Goal: Transaction & Acquisition: Book appointment/travel/reservation

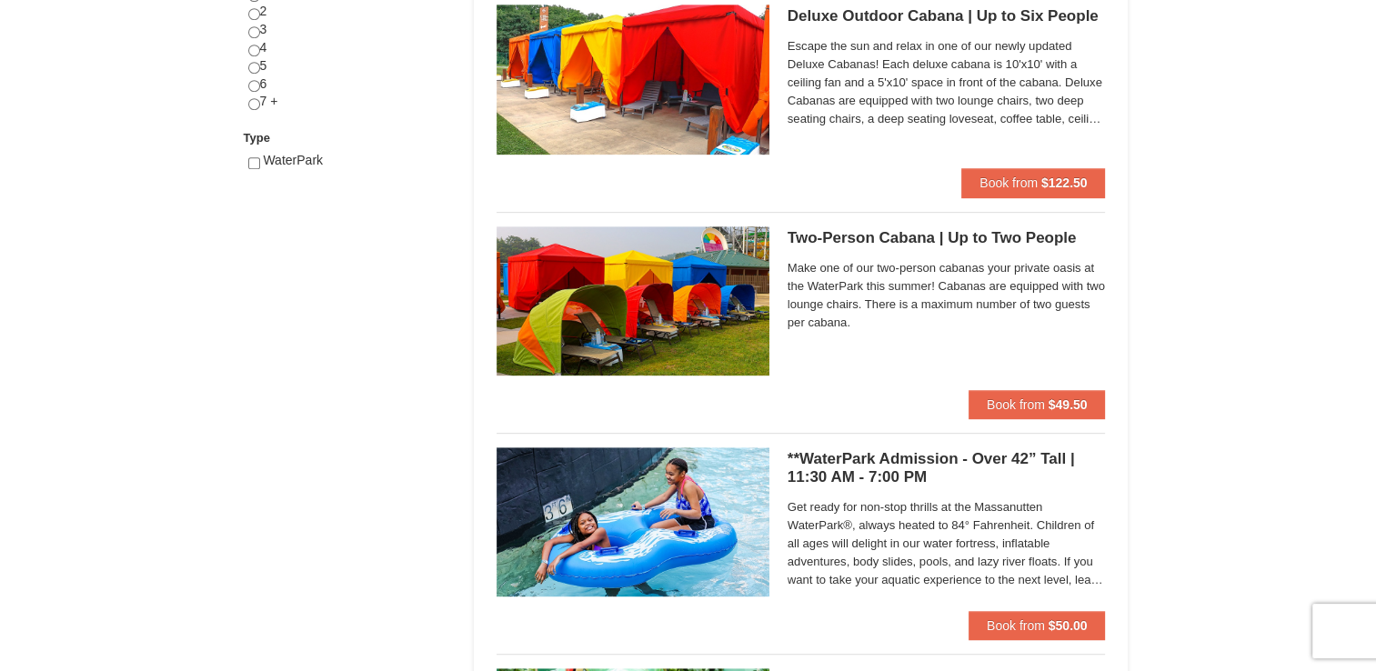
scroll to position [852, 0]
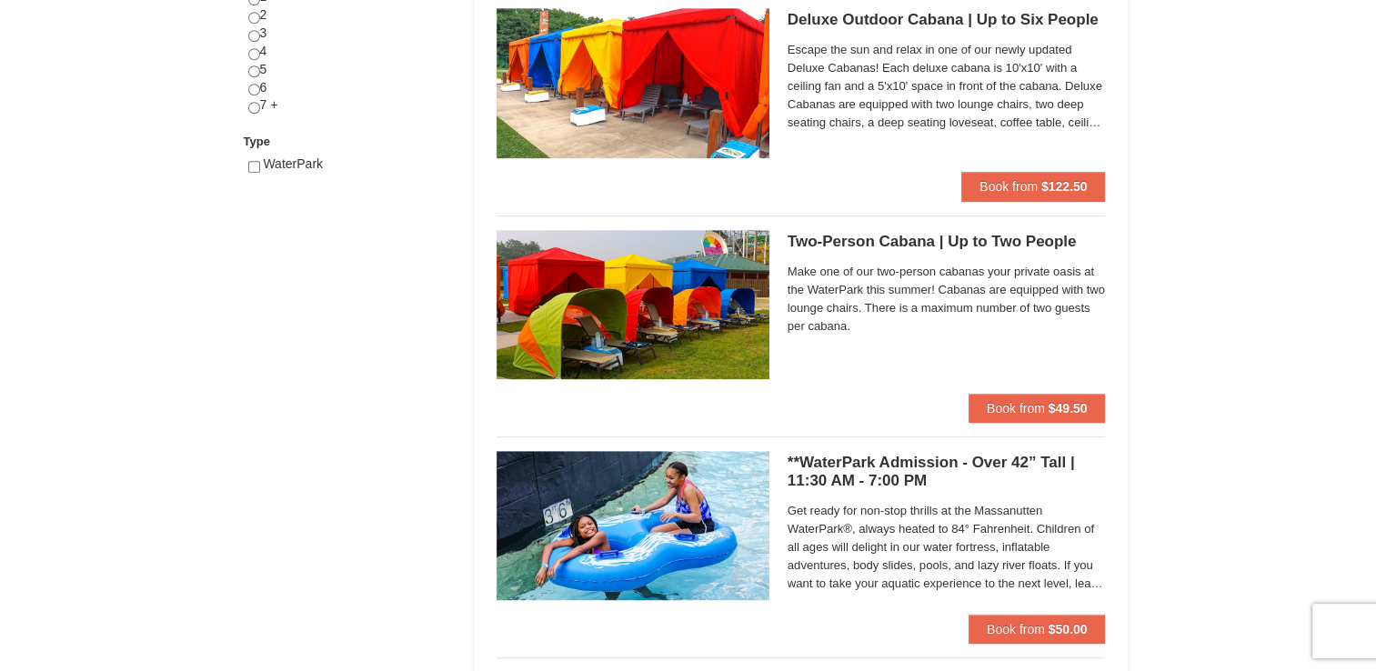
click at [674, 503] on img at bounding box center [633, 525] width 273 height 149
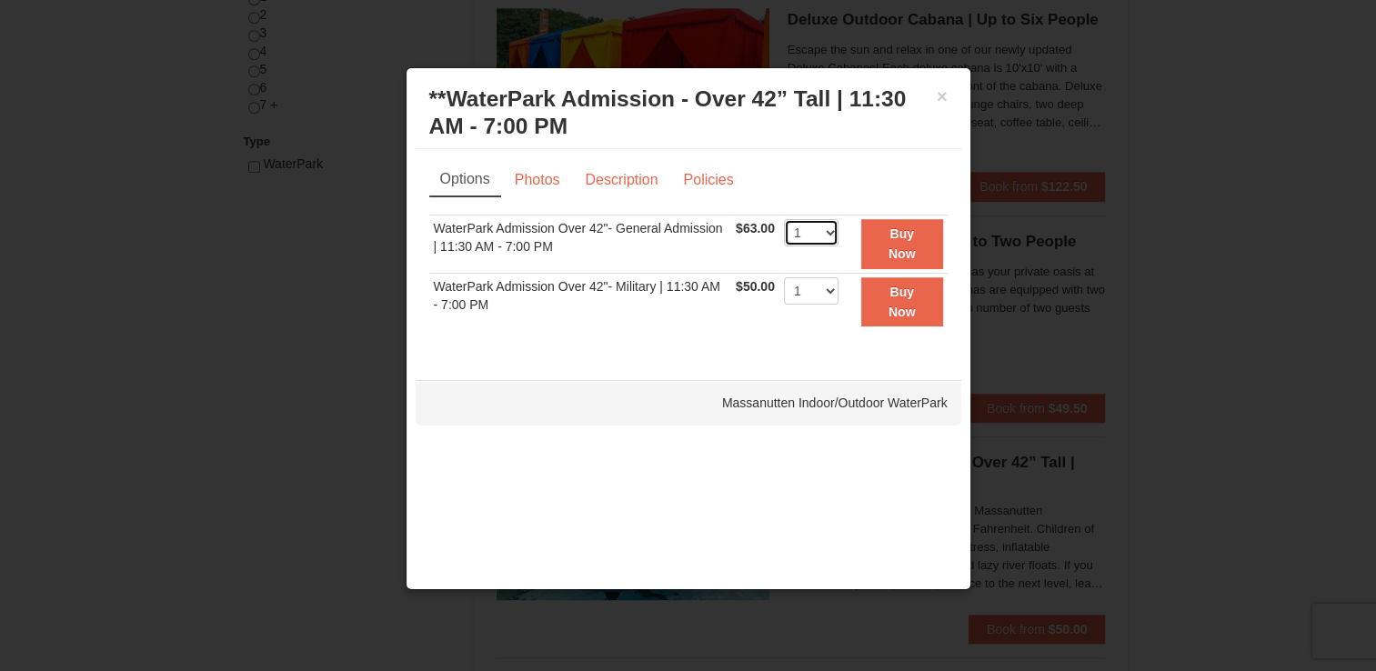
click at [829, 227] on select "1 2 3 4 5 6 7 8 9 10 11 12 13 14 15 16 17 18 19 20 21 22" at bounding box center [811, 232] width 55 height 27
select select "2"
click at [784, 219] on select "1 2 3 4 5 6 7 8 9 10 11 12 13 14 15 16 17 18 19 20 21 22" at bounding box center [811, 232] width 55 height 27
click at [1124, 106] on div at bounding box center [688, 335] width 1376 height 671
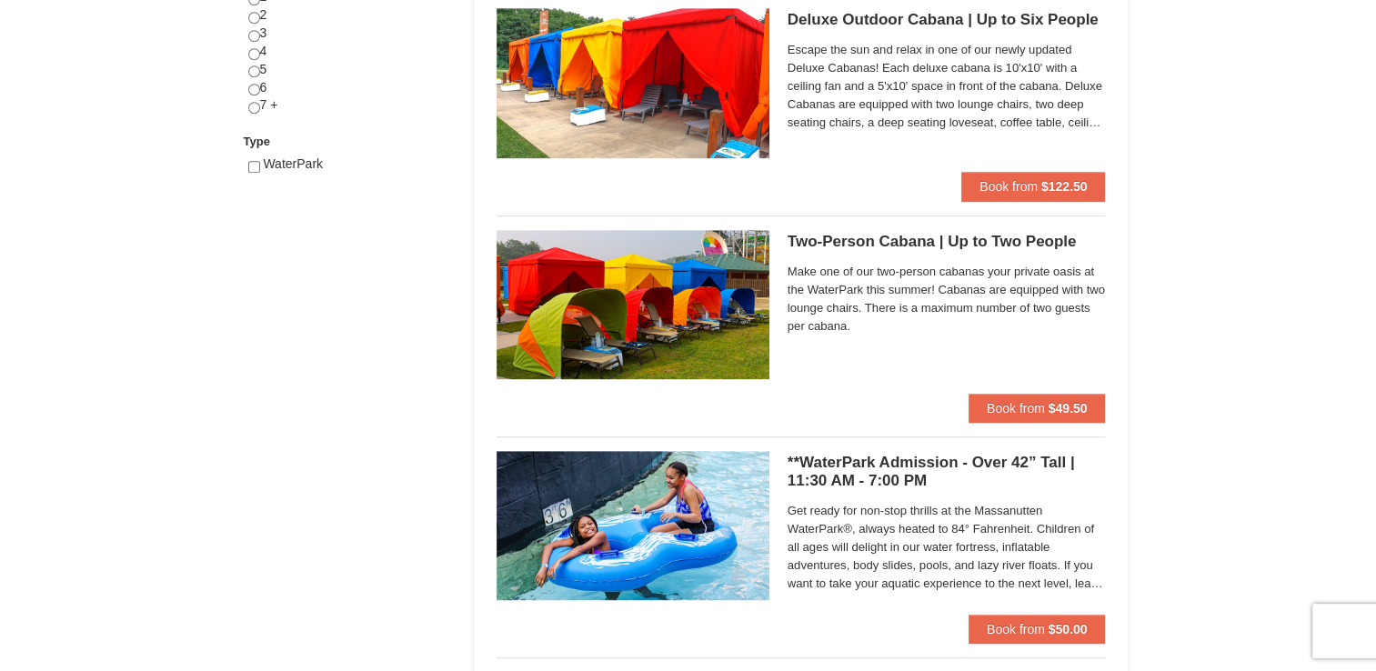
drag, startPoint x: 1374, startPoint y: 340, endPoint x: 1383, endPoint y: 331, distance: 12.9
click at [1375, 331] on html "Browser Not Supported We notice you are using a browser which will not provide …" at bounding box center [688, 488] width 1376 height 2680
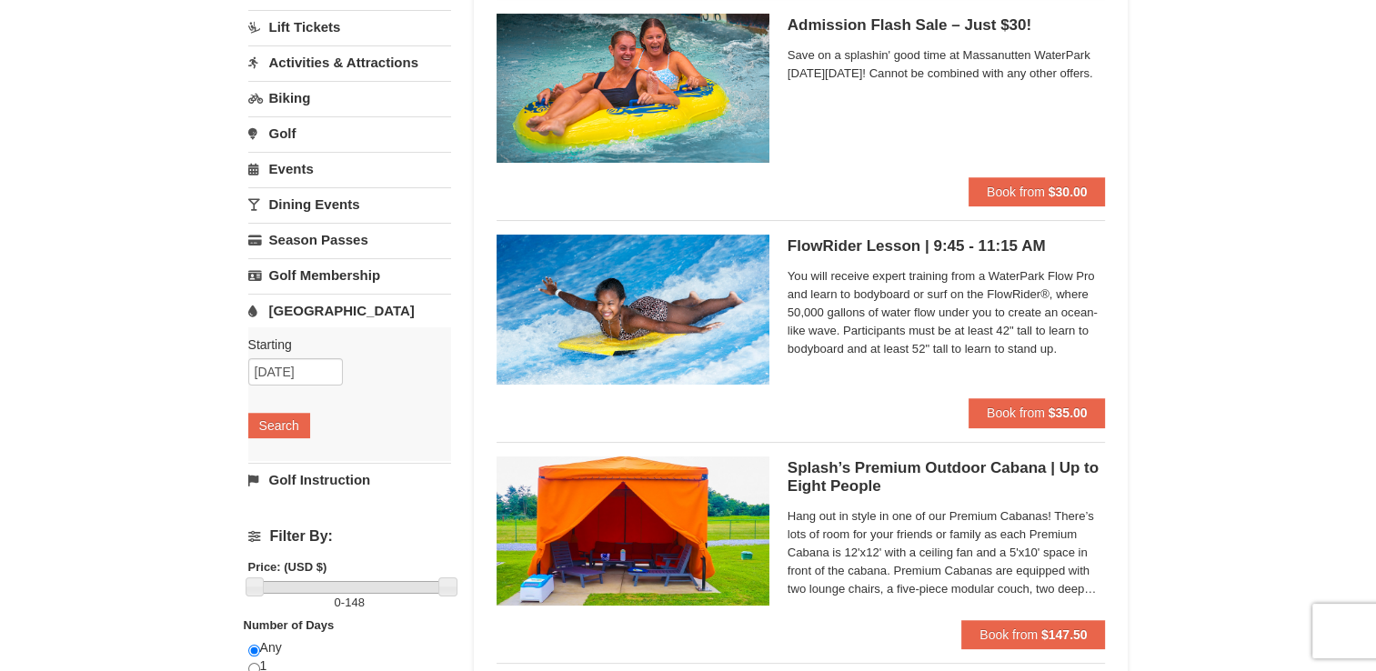
scroll to position [106, 0]
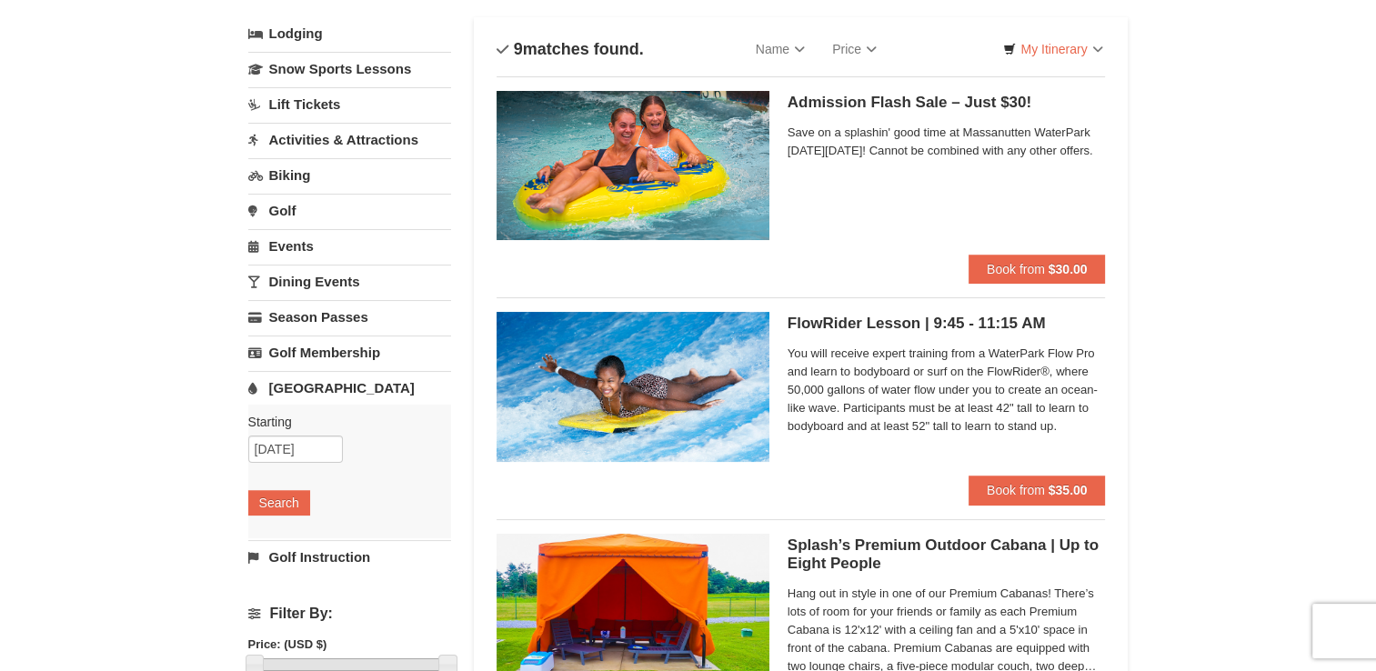
click at [749, 158] on img at bounding box center [633, 165] width 273 height 149
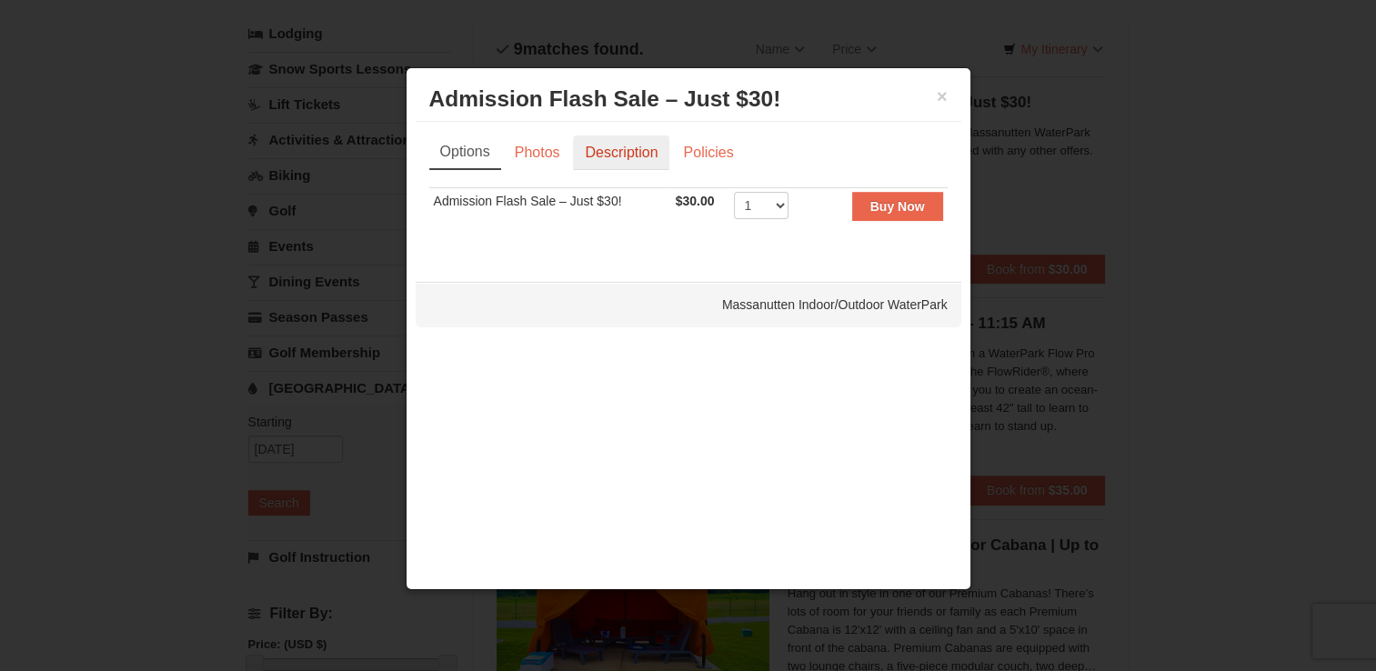
click at [626, 146] on link "Description" at bounding box center [621, 153] width 96 height 35
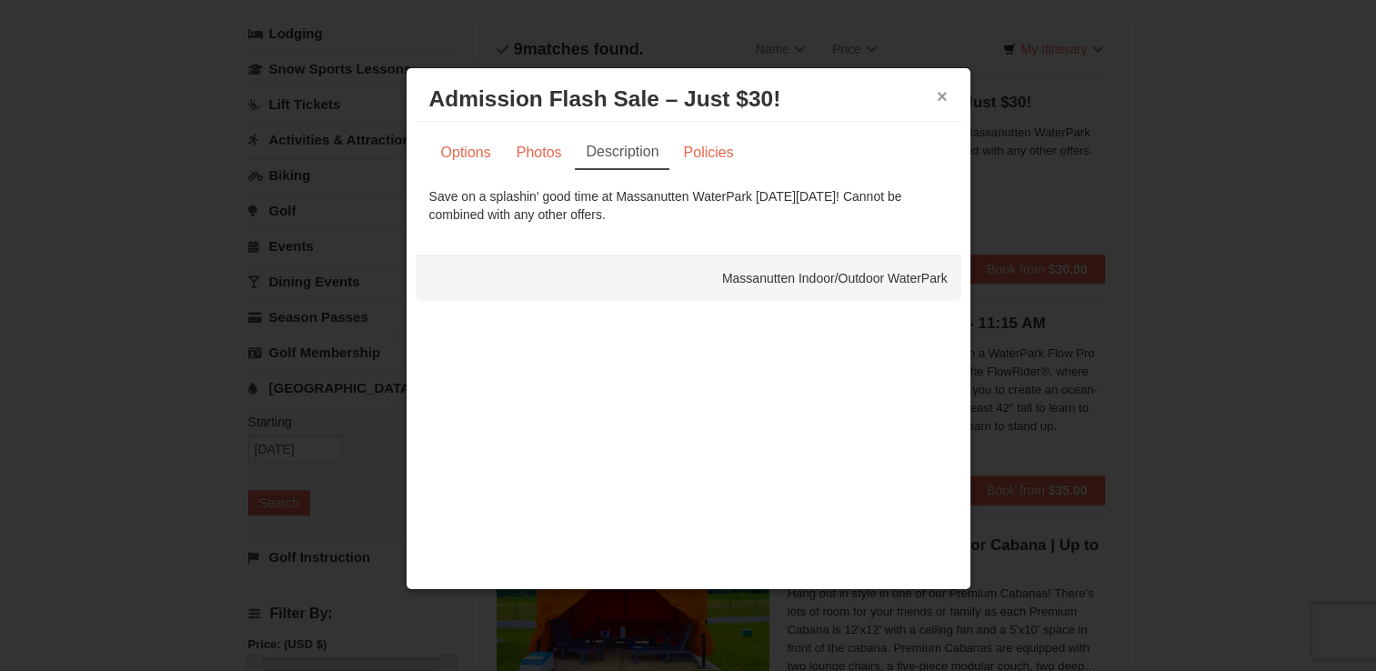
click at [942, 93] on button "×" at bounding box center [942, 96] width 11 height 18
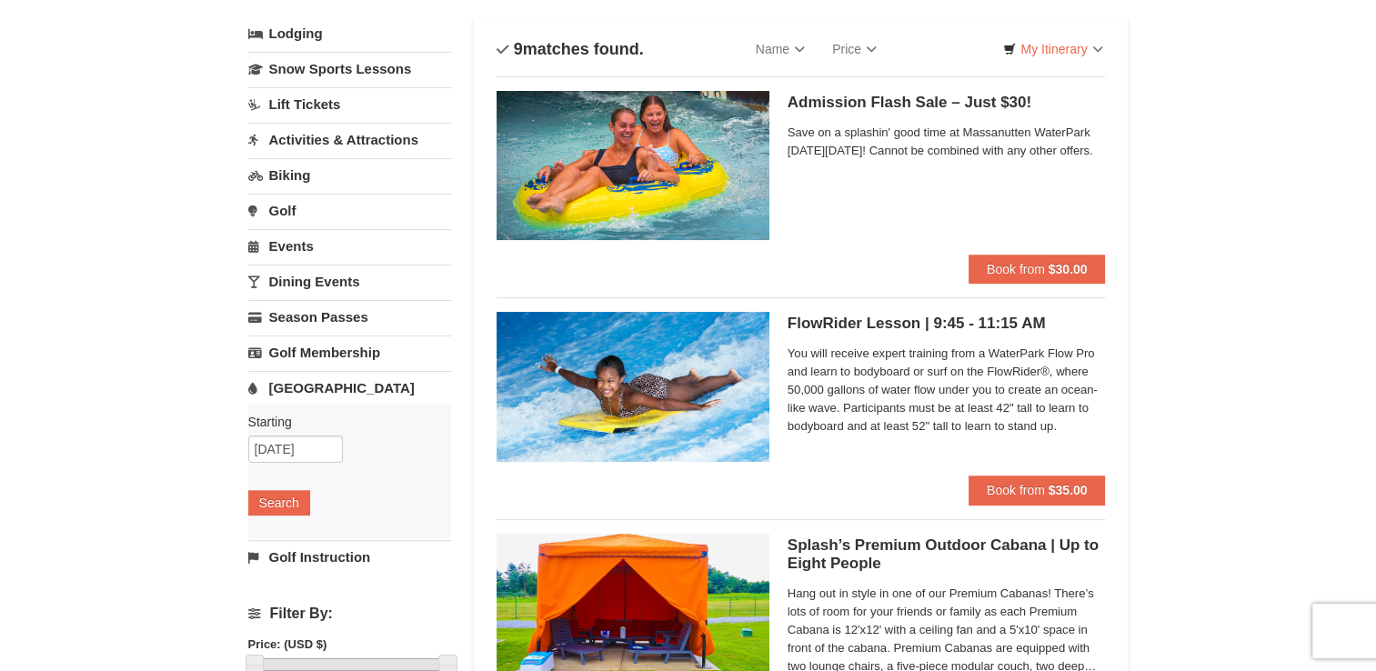
click at [307, 377] on link "[GEOGRAPHIC_DATA]" at bounding box center [349, 388] width 203 height 34
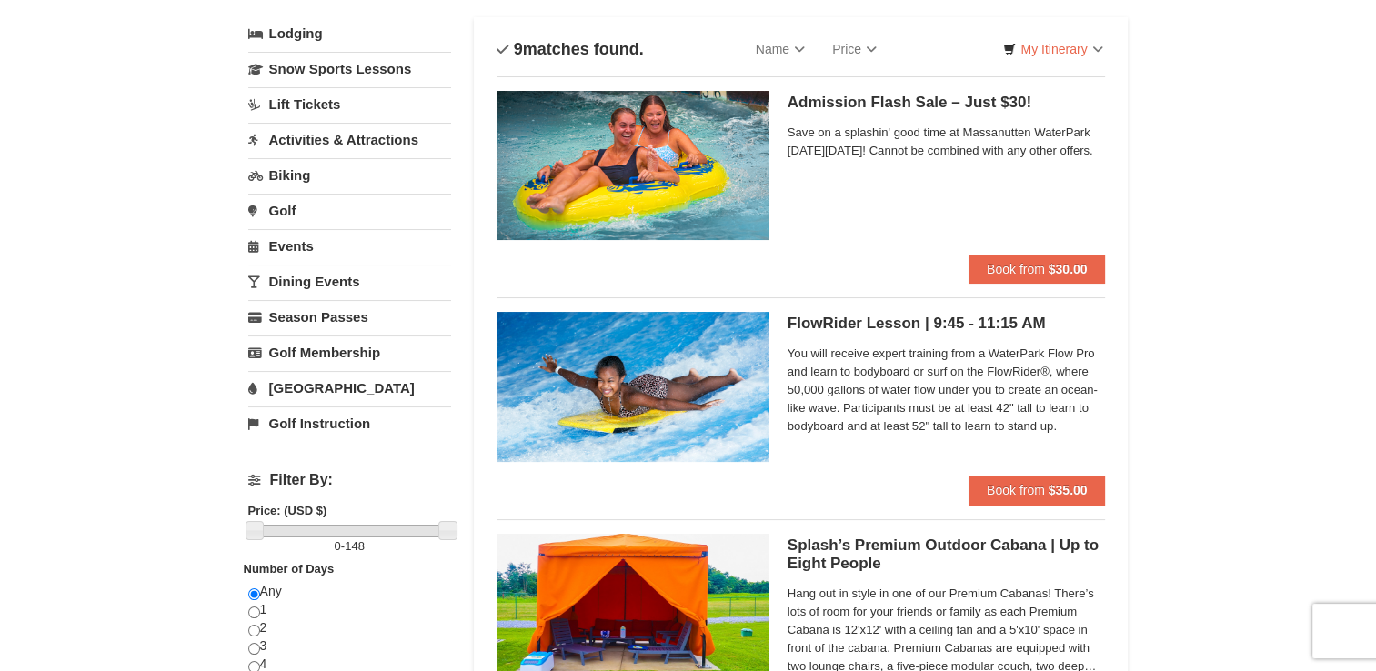
click at [307, 377] on link "[GEOGRAPHIC_DATA]" at bounding box center [349, 388] width 203 height 34
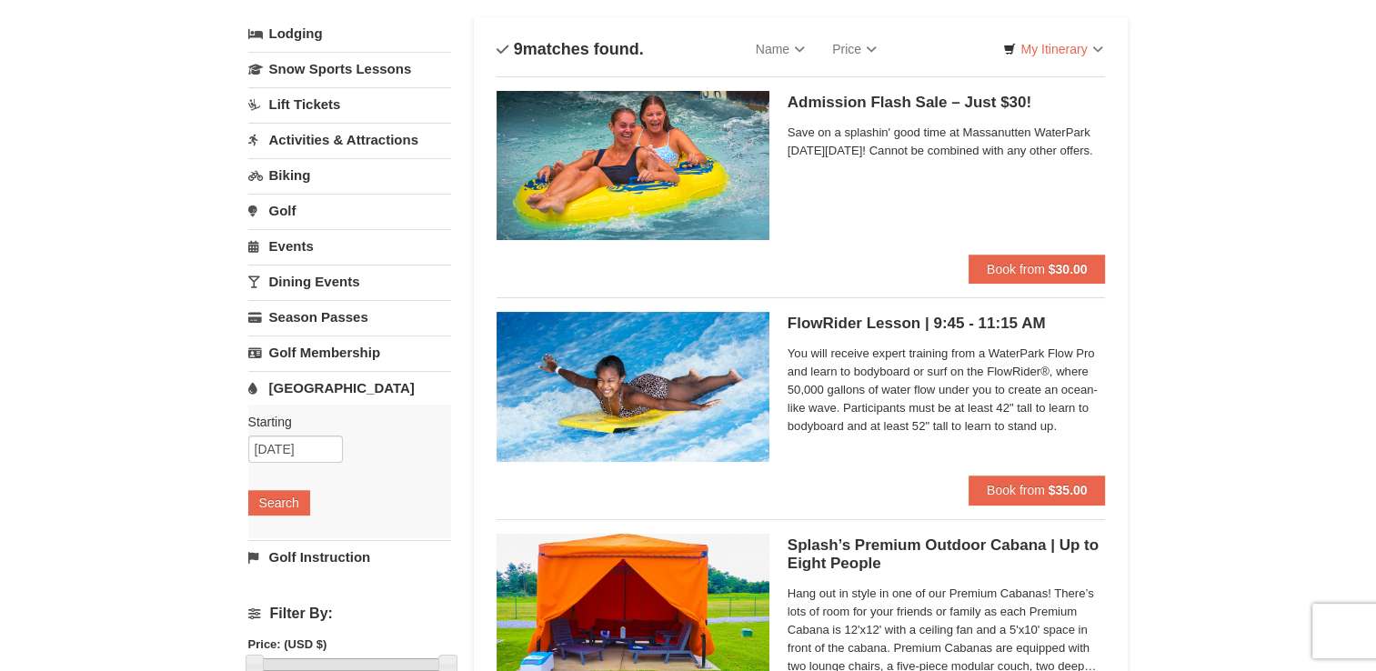
click at [269, 249] on link "Events" at bounding box center [349, 246] width 203 height 34
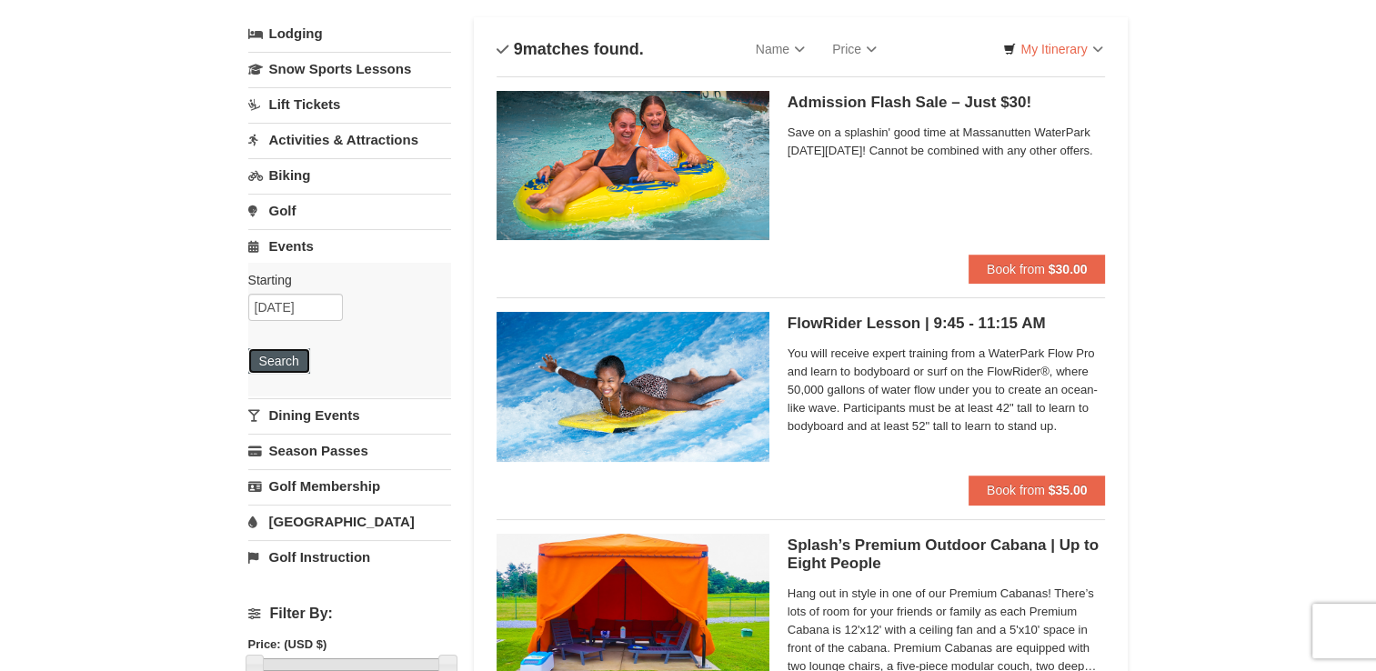
click at [283, 352] on button "Search" at bounding box center [279, 360] width 62 height 25
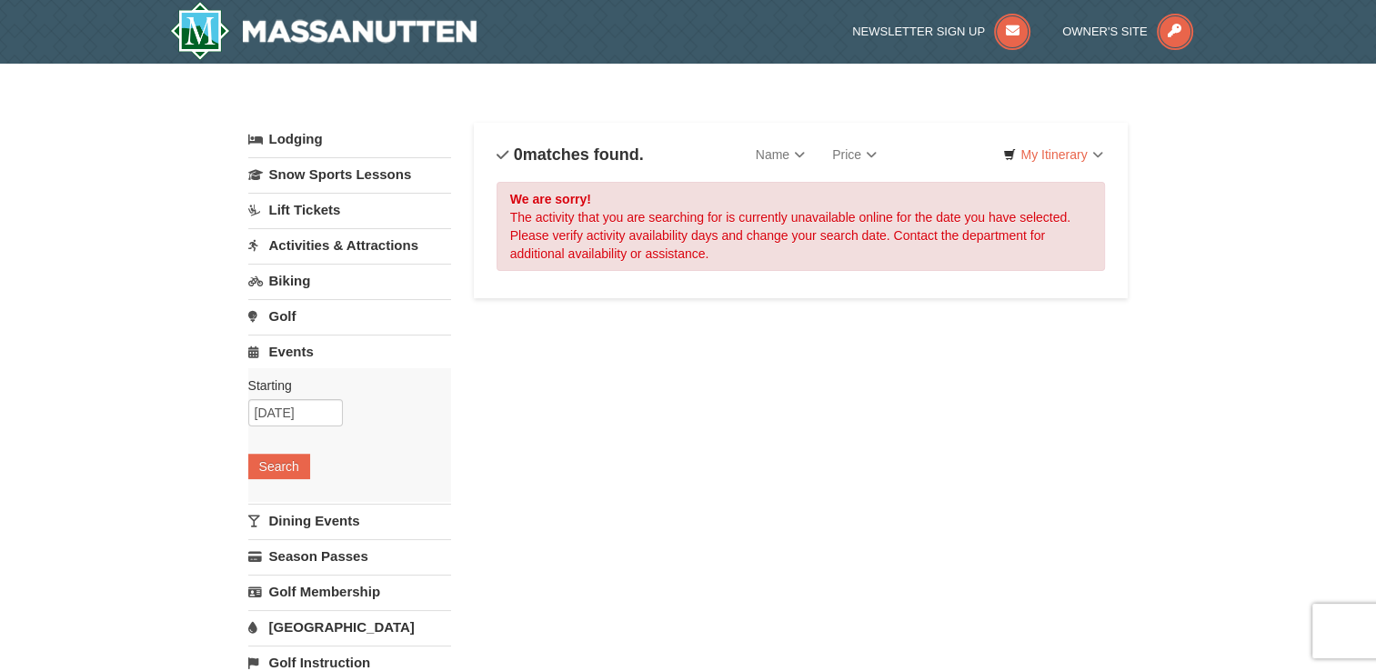
click at [374, 251] on link "Activities & Attractions" at bounding box center [349, 245] width 203 height 34
click at [294, 355] on button "Search" at bounding box center [279, 360] width 62 height 25
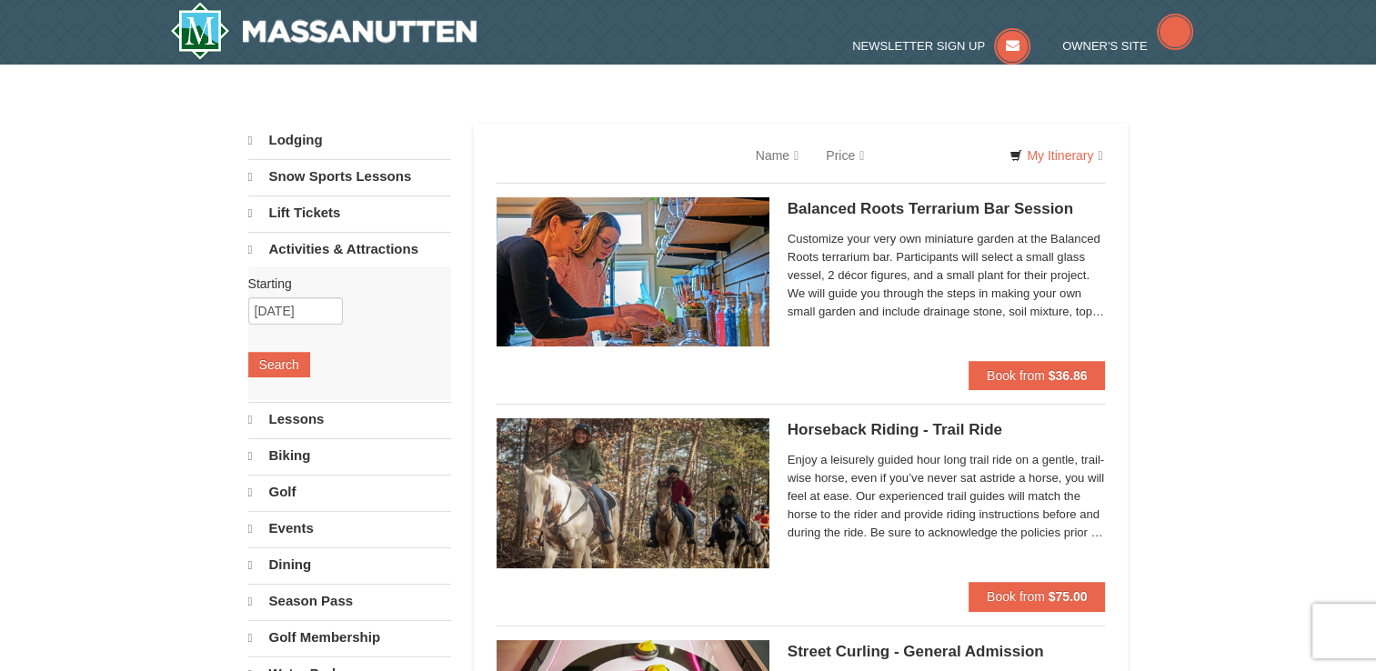
select select "9"
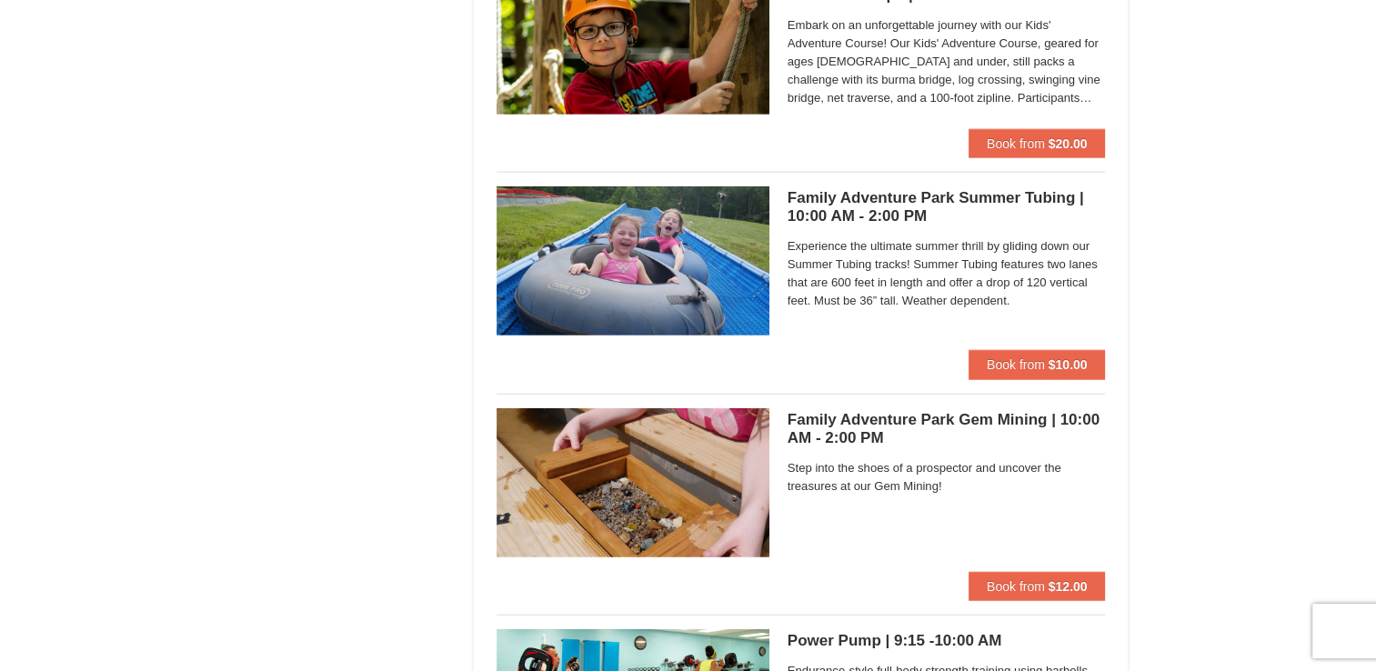
scroll to position [4410, 0]
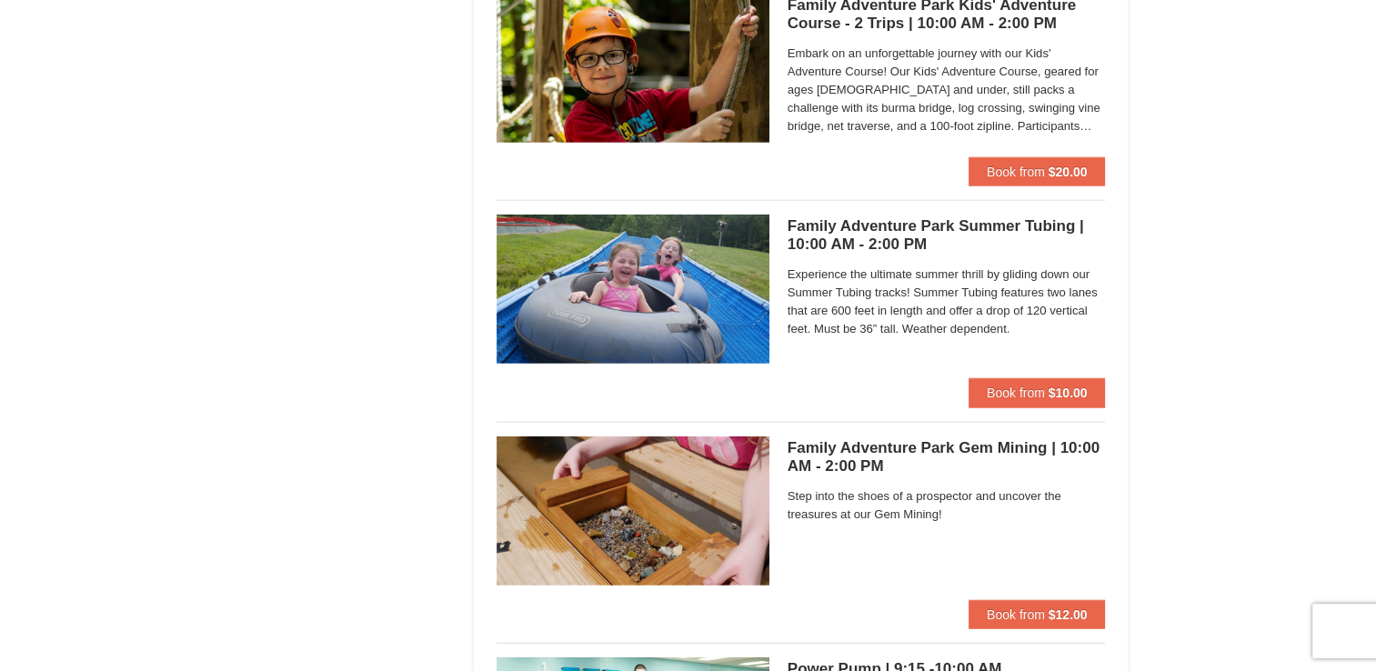
click at [921, 297] on span "Experience the ultimate summer thrill by gliding down our Summer Tubing tracks!…" at bounding box center [947, 302] width 318 height 73
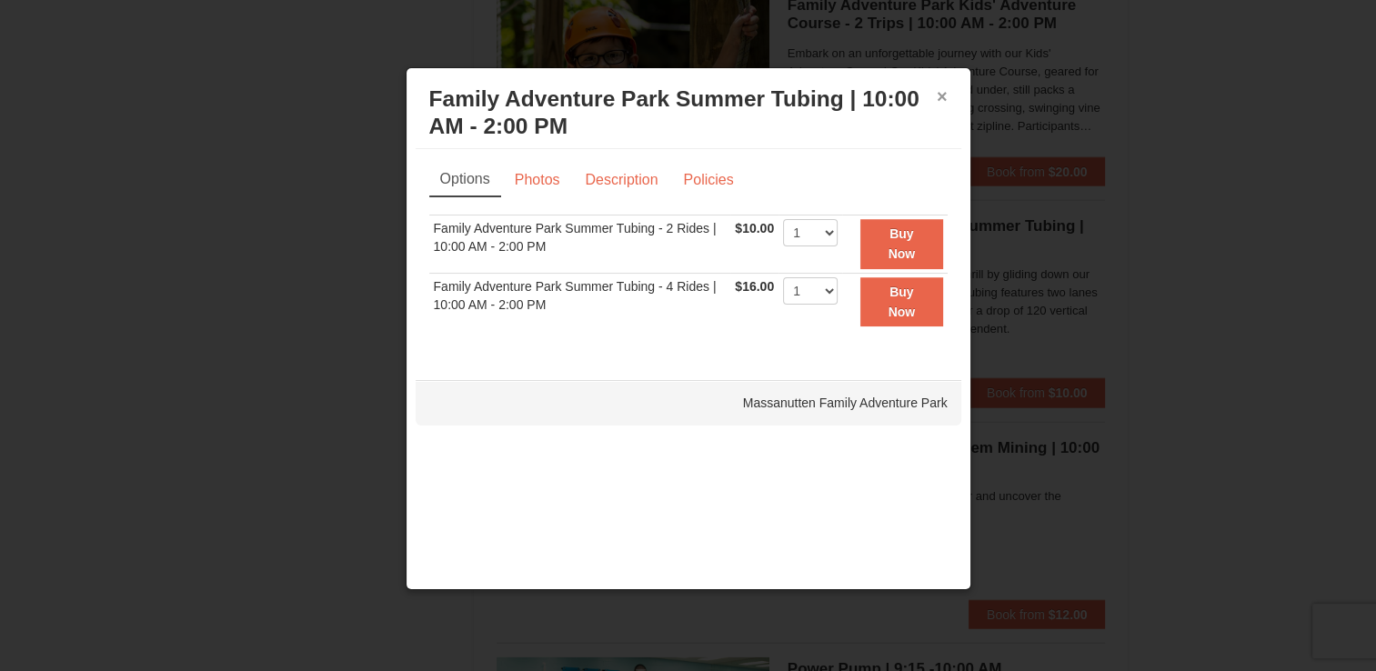
click at [945, 96] on button "×" at bounding box center [942, 96] width 11 height 18
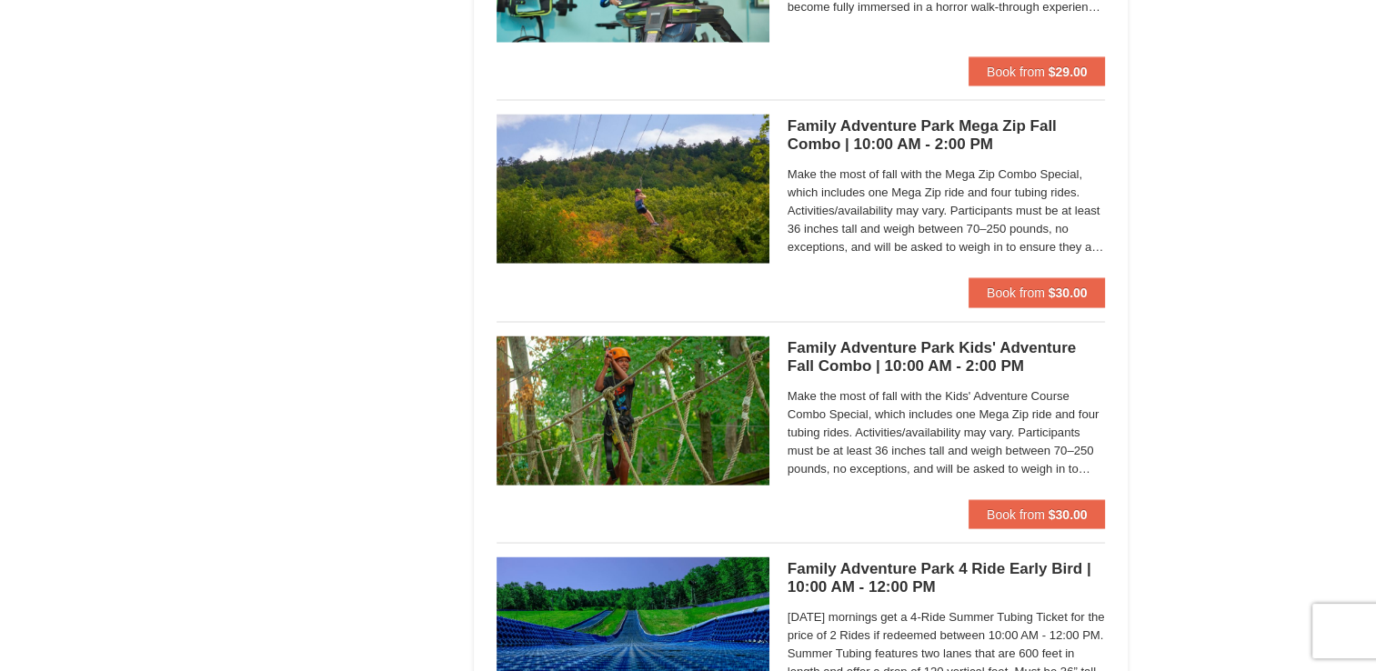
scroll to position [3354, 0]
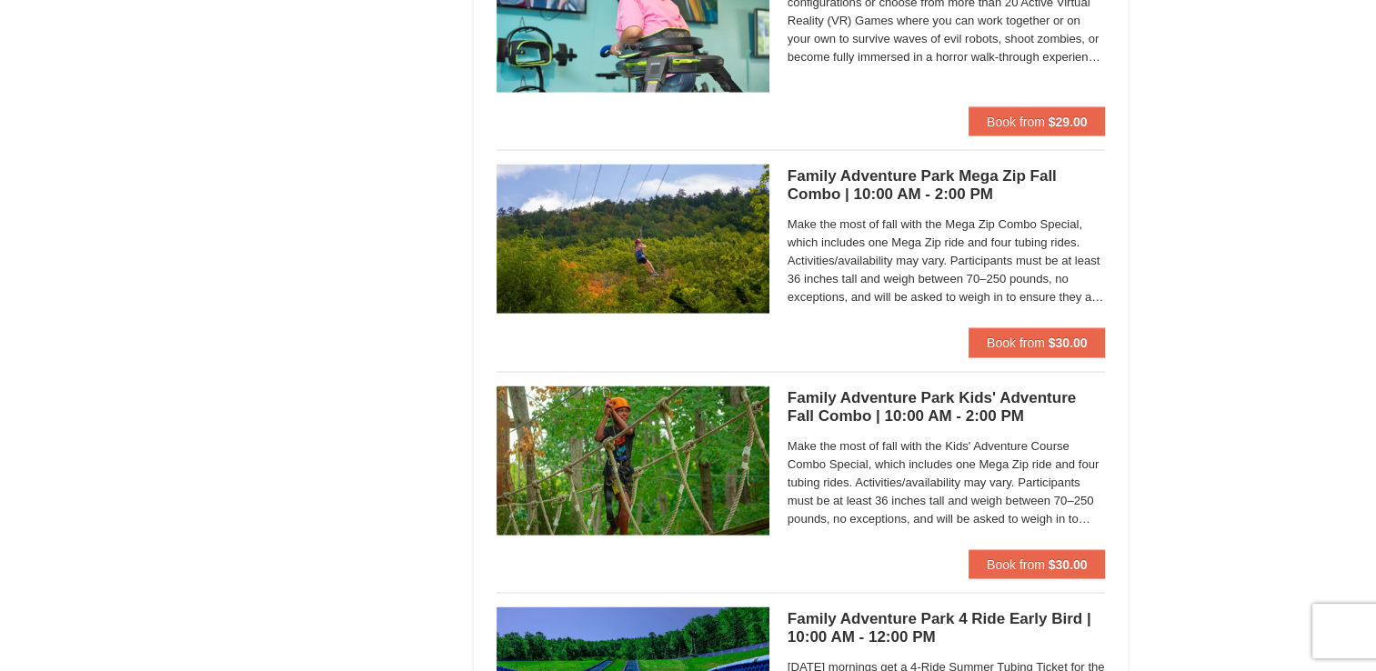
drag, startPoint x: 1365, startPoint y: 394, endPoint x: 1385, endPoint y: 382, distance: 24.0
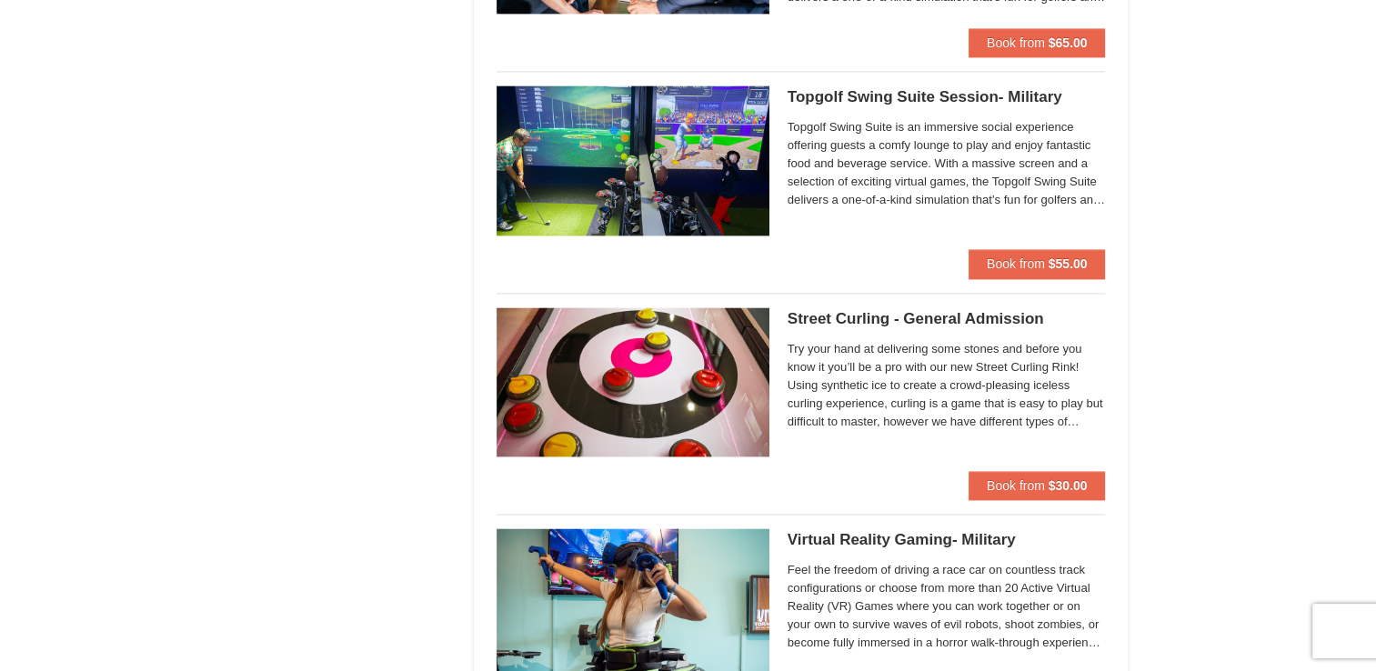
scroll to position [0, 0]
